Goal: Transaction & Acquisition: Purchase product/service

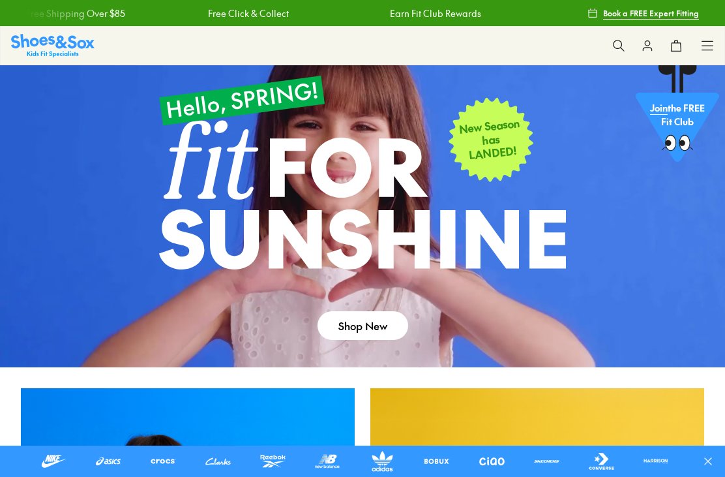
scroll to position [151, 0]
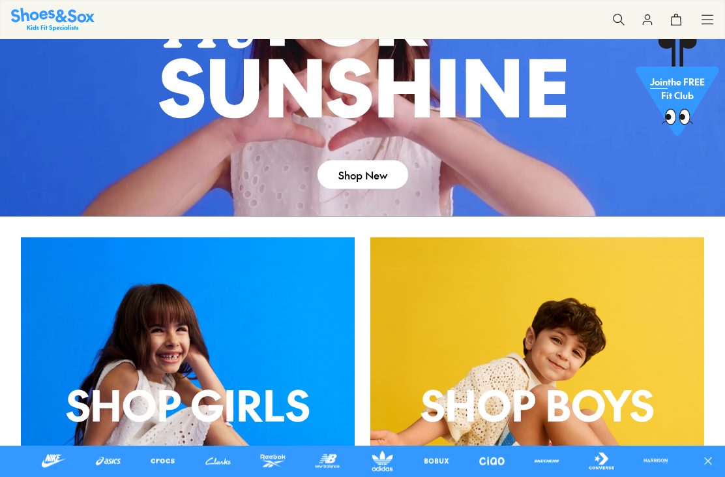
click at [708, 26] on icon at bounding box center [707, 19] width 13 height 13
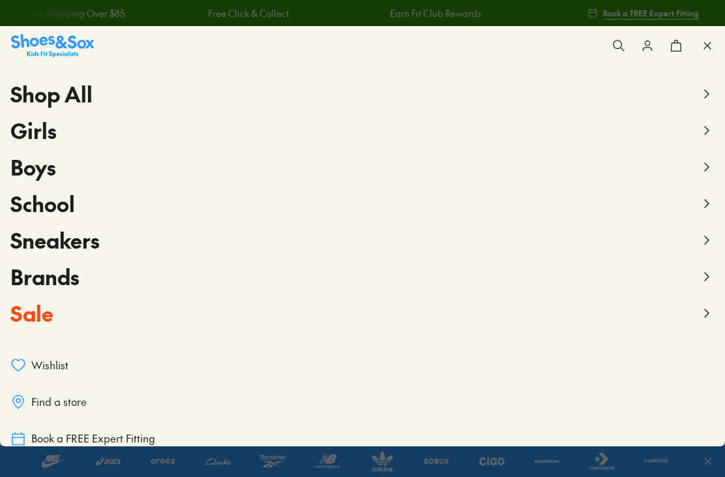
scroll to position [0, 0]
click at [52, 210] on span "School" at bounding box center [42, 203] width 65 height 29
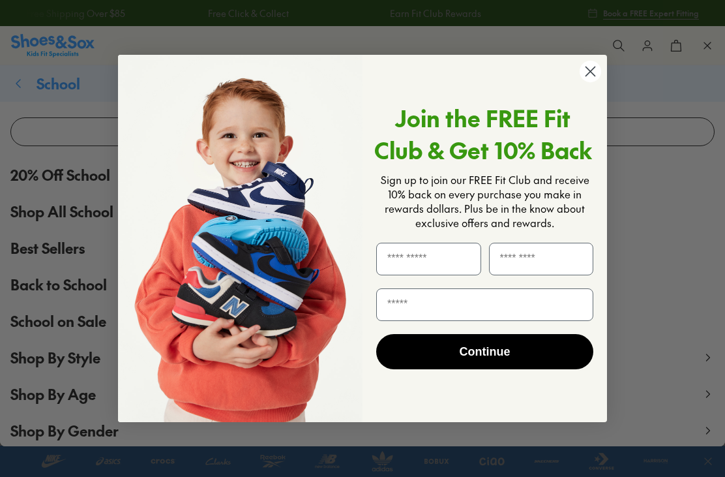
click at [590, 68] on circle "Close dialog" at bounding box center [591, 72] width 22 height 22
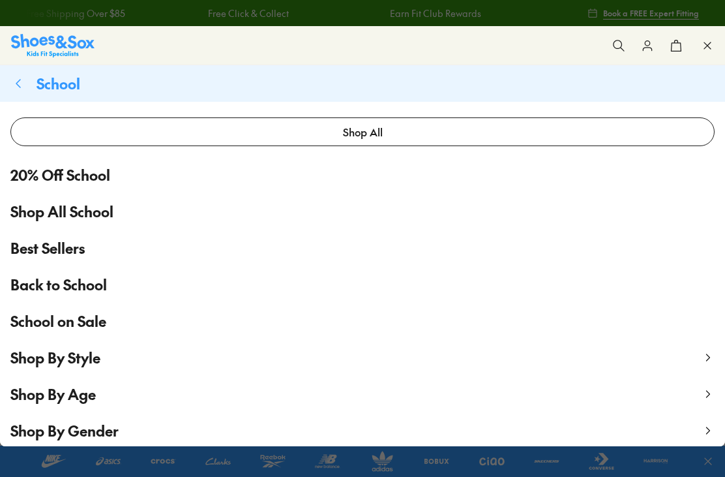
click at [91, 178] on span "20% Off School" at bounding box center [60, 175] width 100 height 22
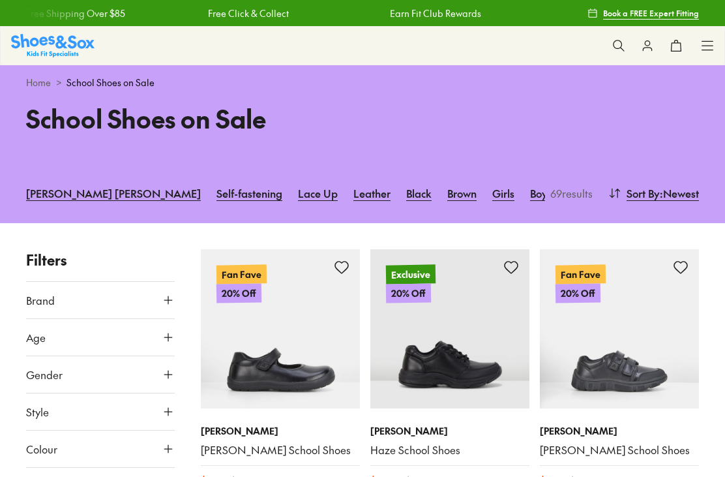
click at [169, 294] on icon at bounding box center [168, 300] width 13 height 13
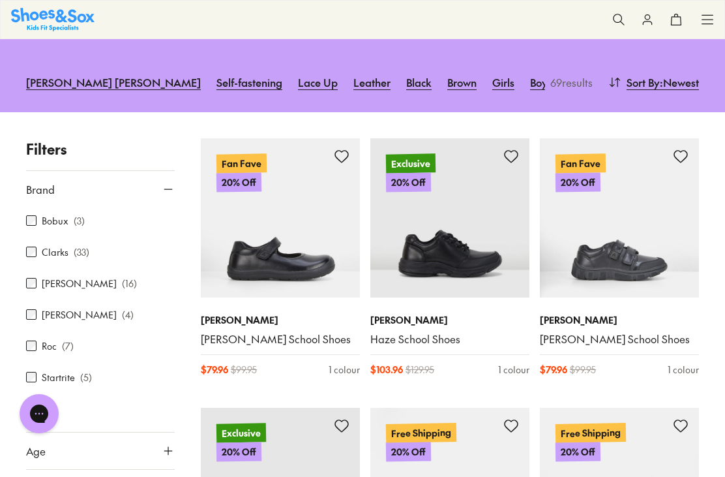
scroll to position [-1, 0]
click at [42, 249] on label "Clarks" at bounding box center [55, 252] width 27 height 14
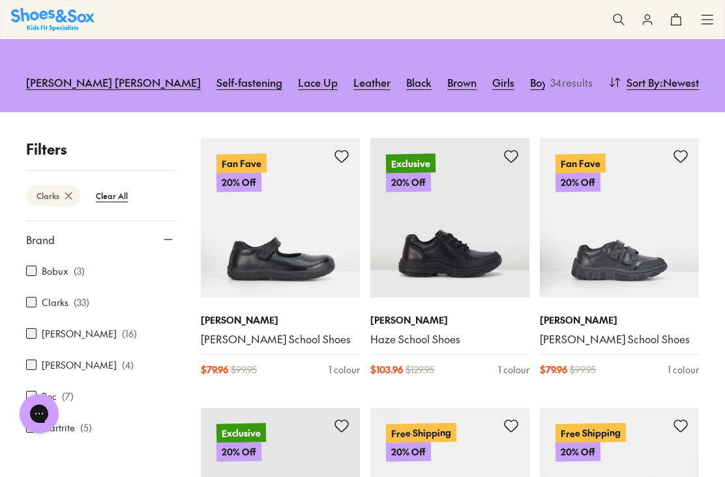
type input "***"
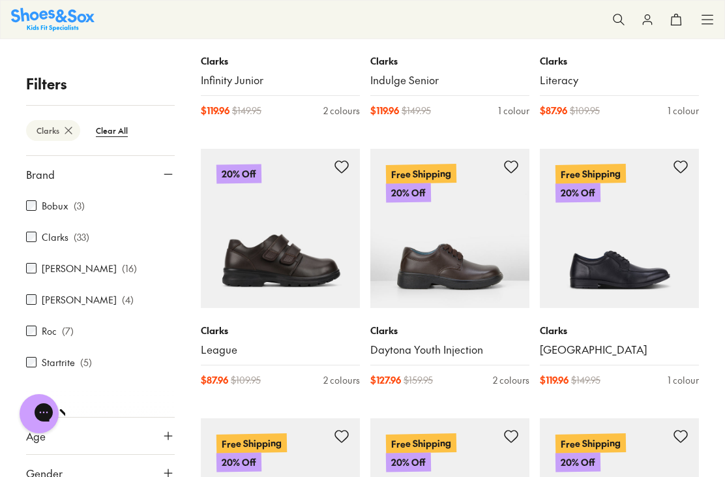
scroll to position [1167, 0]
